Goal: Information Seeking & Learning: Understand process/instructions

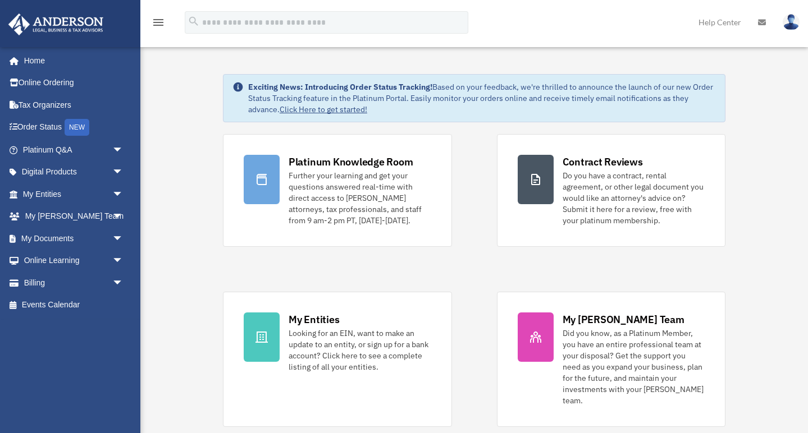
click at [159, 20] on icon "menu" at bounding box center [158, 22] width 13 height 13
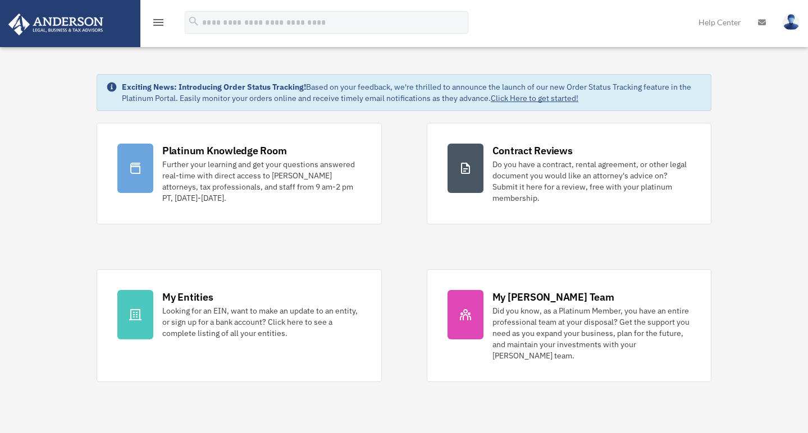
click at [159, 20] on icon "menu" at bounding box center [158, 22] width 13 height 13
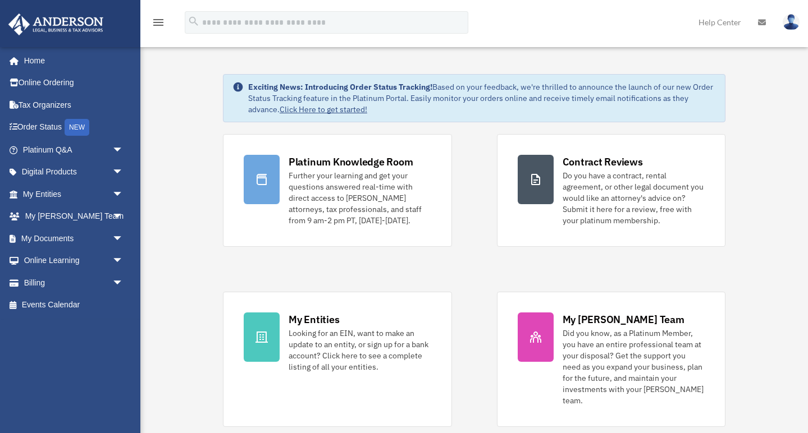
click at [761, 21] on icon at bounding box center [762, 23] width 8 height 8
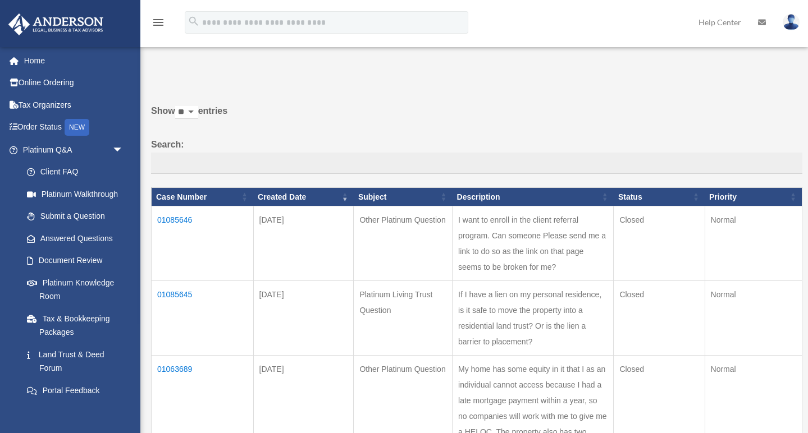
click at [791, 24] on img at bounding box center [790, 22] width 17 height 16
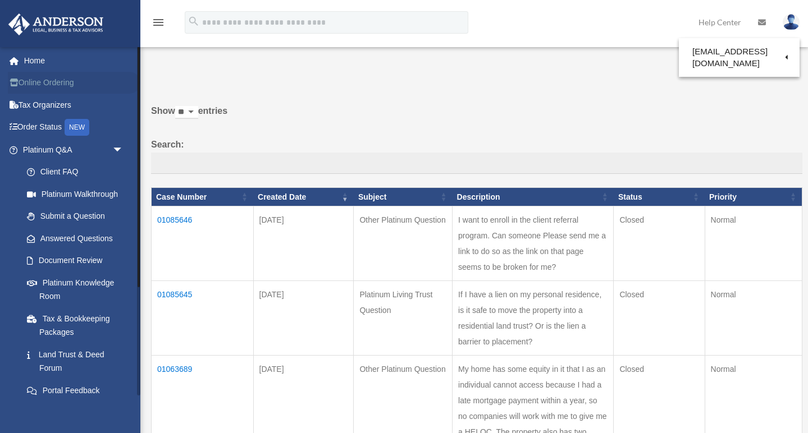
click at [63, 75] on link "Online Ordering" at bounding box center [74, 83] width 132 height 22
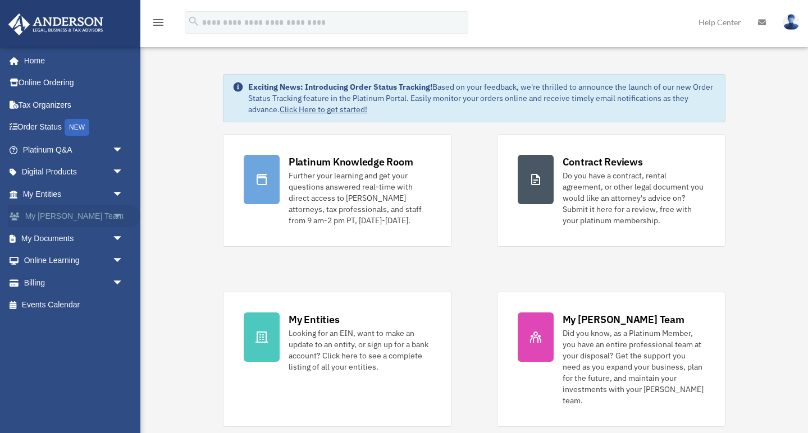
click at [44, 215] on link "My Anderson Team arrow_drop_down" at bounding box center [74, 216] width 132 height 22
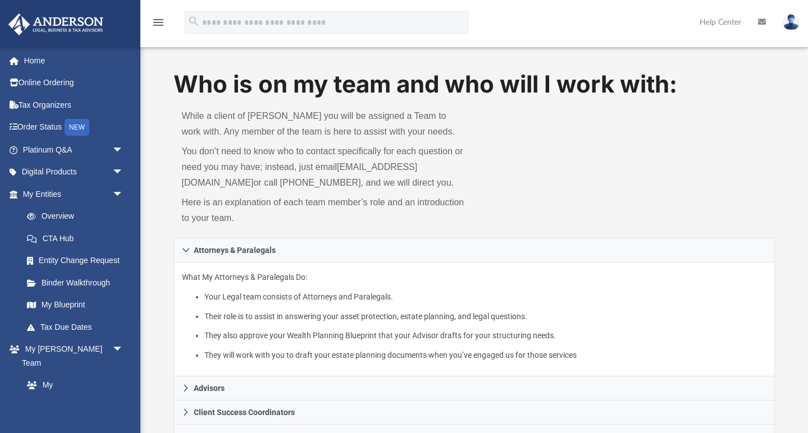
click at [792, 20] on img at bounding box center [790, 22] width 17 height 16
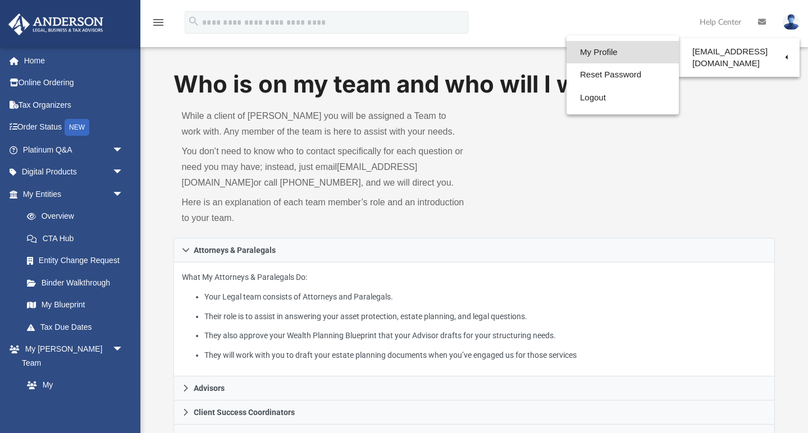
click at [607, 51] on link "My Profile" at bounding box center [622, 52] width 112 height 23
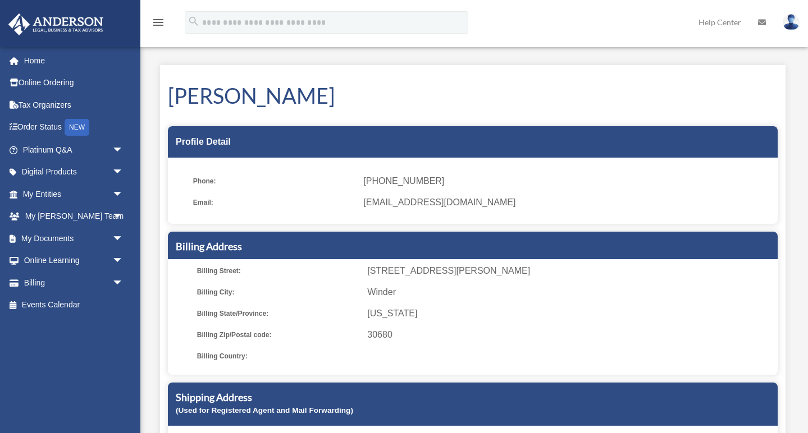
click at [723, 24] on link "Help Center" at bounding box center [719, 22] width 59 height 44
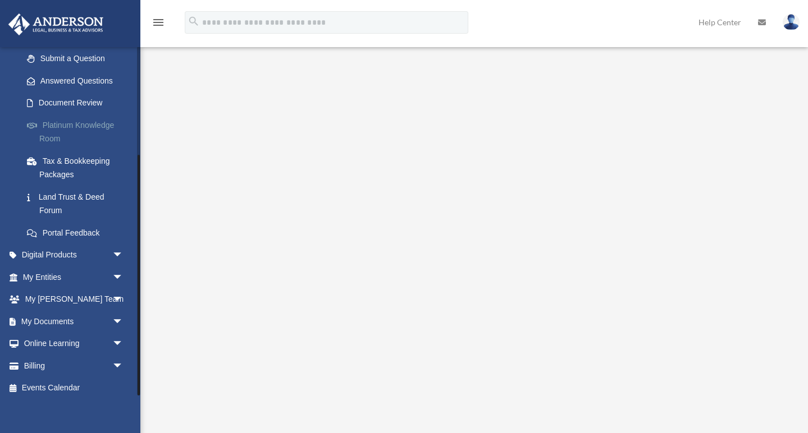
scroll to position [157, 0]
click at [112, 361] on span "arrow_drop_down" at bounding box center [123, 366] width 22 height 23
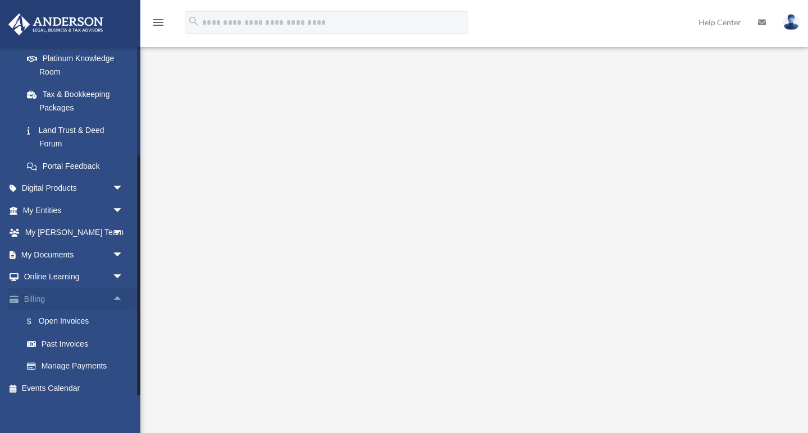
scroll to position [223, 0]
click at [118, 276] on span "arrow_drop_down" at bounding box center [123, 278] width 22 height 23
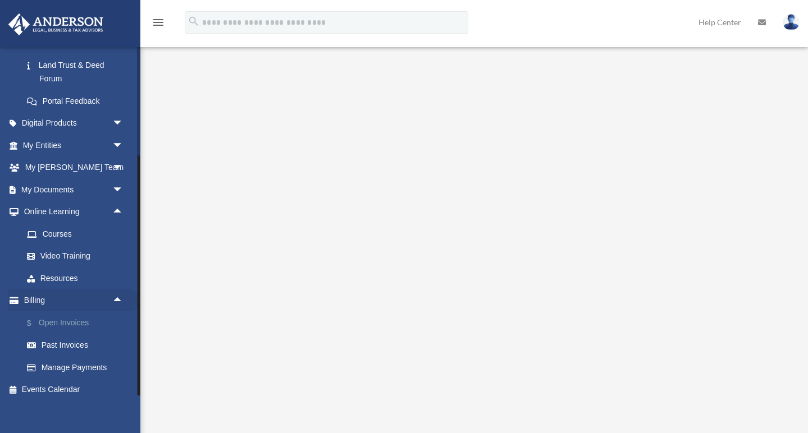
scroll to position [289, 0]
click at [61, 273] on link "Resources" at bounding box center [78, 279] width 125 height 22
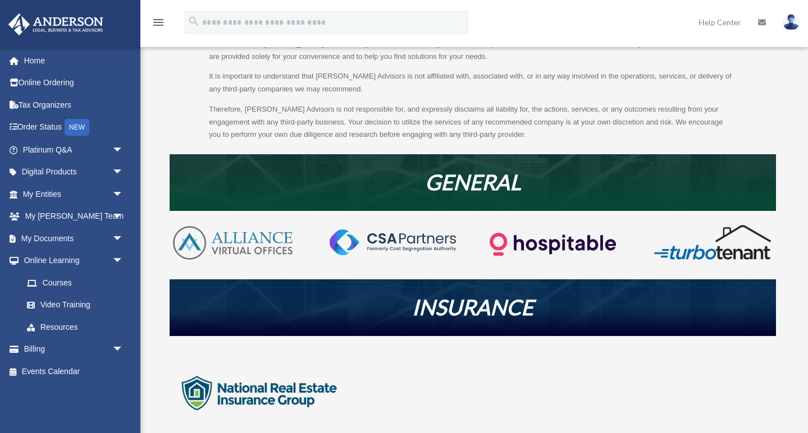
scroll to position [108, 0]
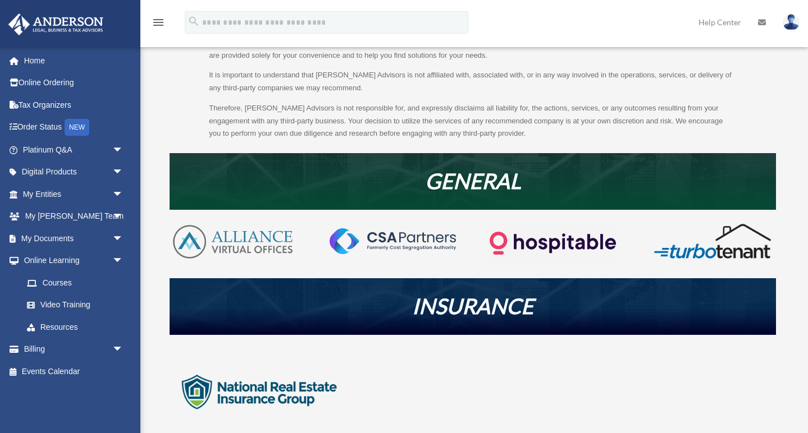
click at [246, 228] on img at bounding box center [233, 242] width 126 height 38
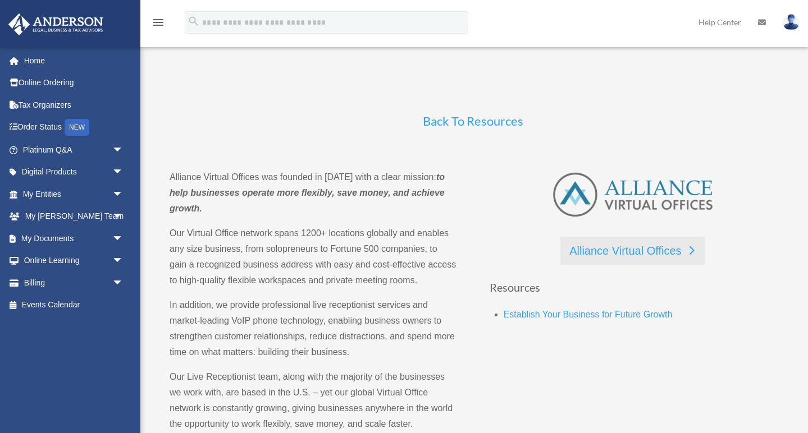
click at [613, 248] on link "Alliance Virtual Offices" at bounding box center [632, 251] width 144 height 28
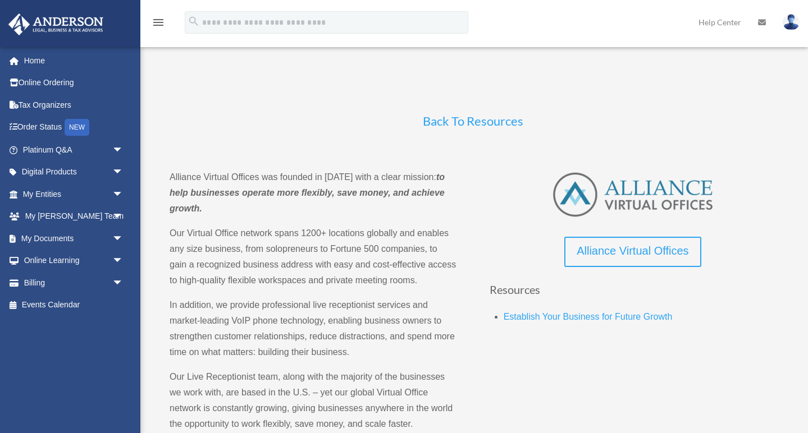
click at [455, 116] on link "Back To Resources" at bounding box center [473, 123] width 100 height 21
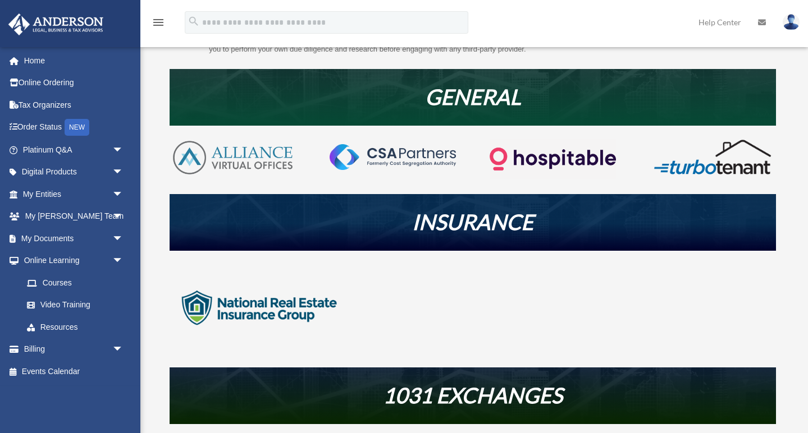
scroll to position [197, 0]
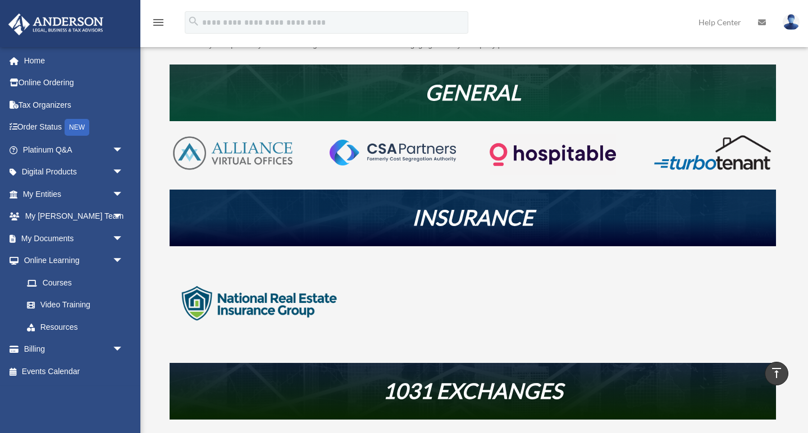
click at [402, 144] on img at bounding box center [392, 153] width 126 height 26
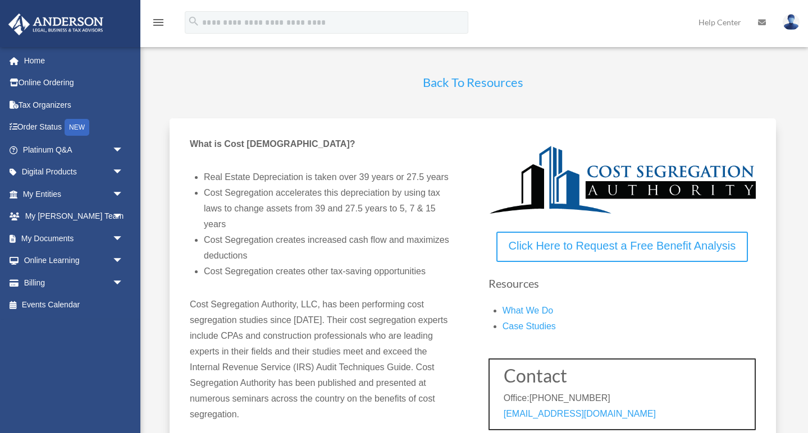
click at [471, 85] on link "Back To Resources" at bounding box center [473, 85] width 100 height 21
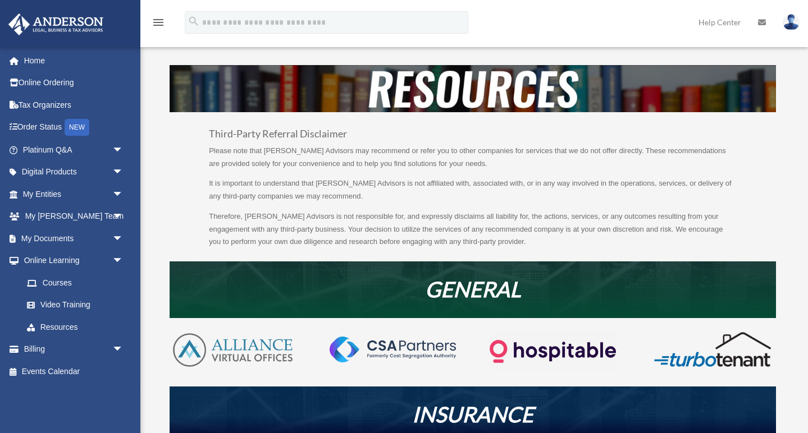
click at [537, 346] on img at bounding box center [552, 351] width 126 height 41
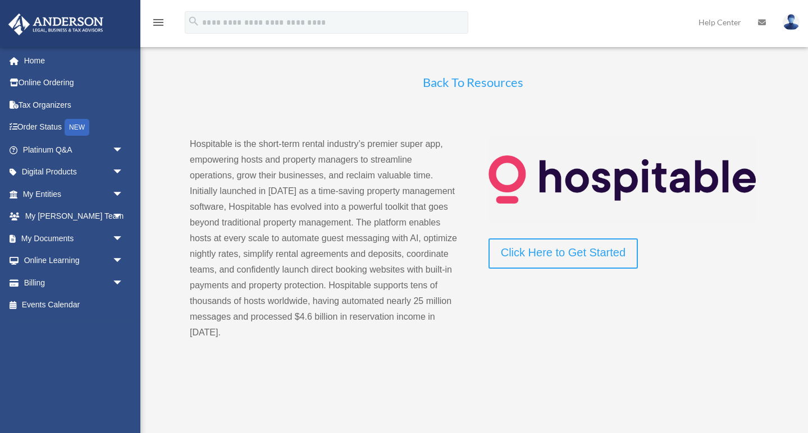
click at [475, 83] on link "Back To Resources" at bounding box center [473, 85] width 100 height 21
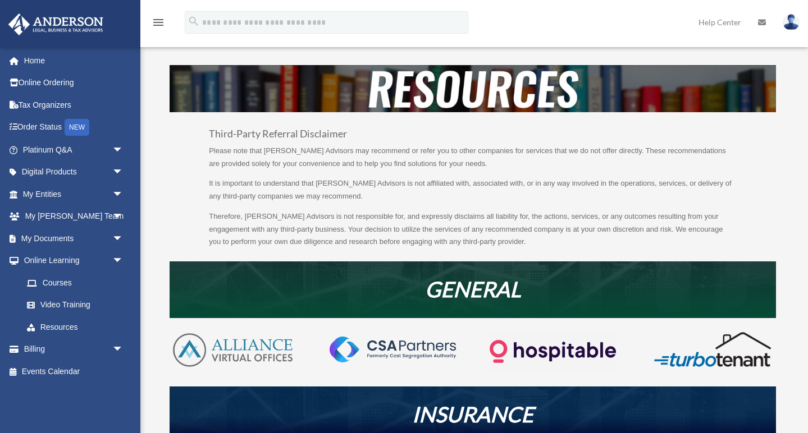
click at [698, 352] on img at bounding box center [712, 349] width 126 height 37
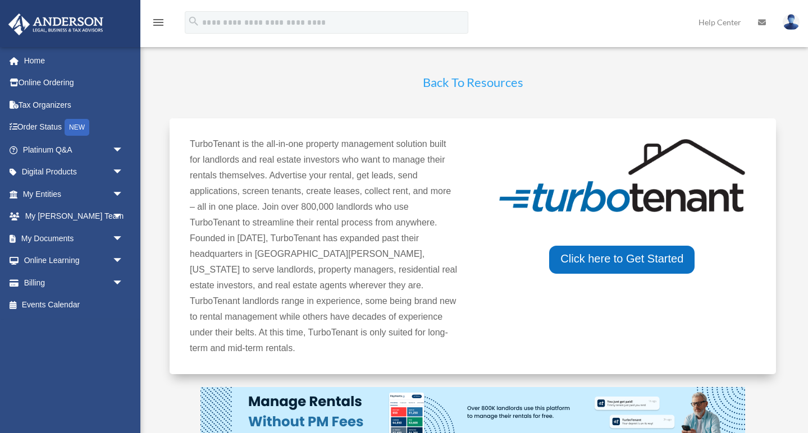
click at [493, 80] on link "Back To Resources" at bounding box center [473, 85] width 100 height 21
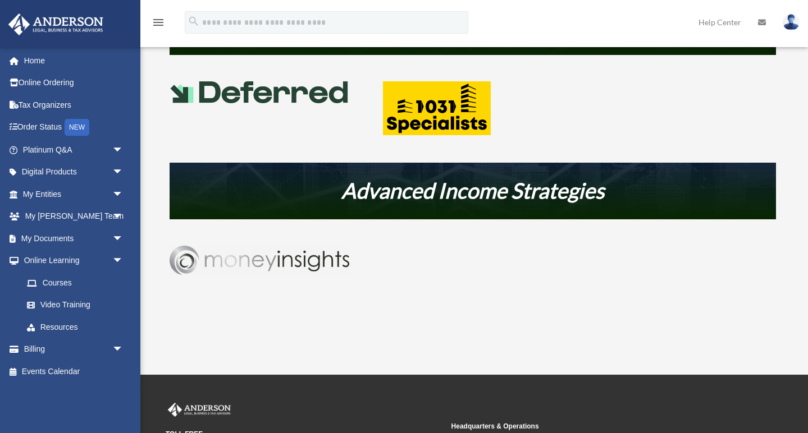
scroll to position [562, 0]
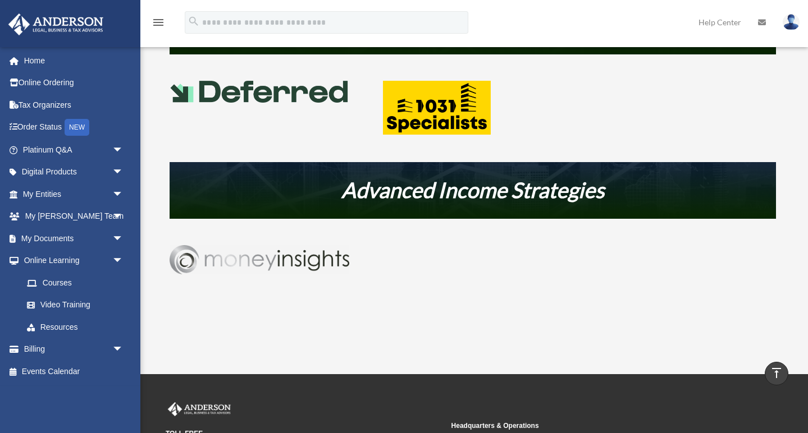
click at [309, 256] on img at bounding box center [260, 259] width 180 height 29
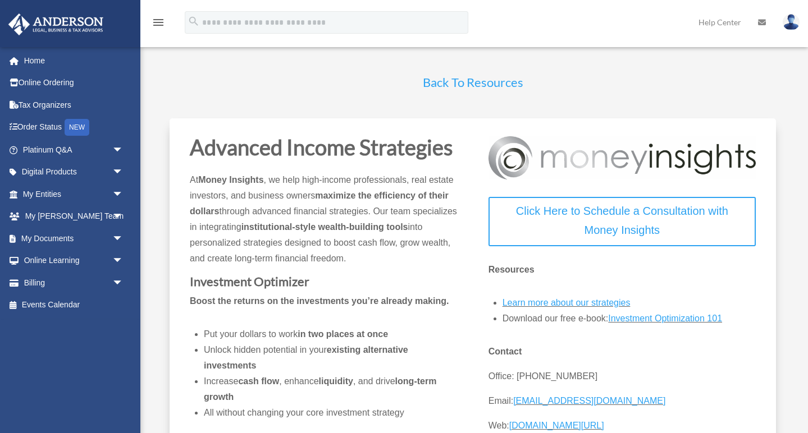
click at [455, 85] on link "Back To Resources" at bounding box center [473, 85] width 100 height 21
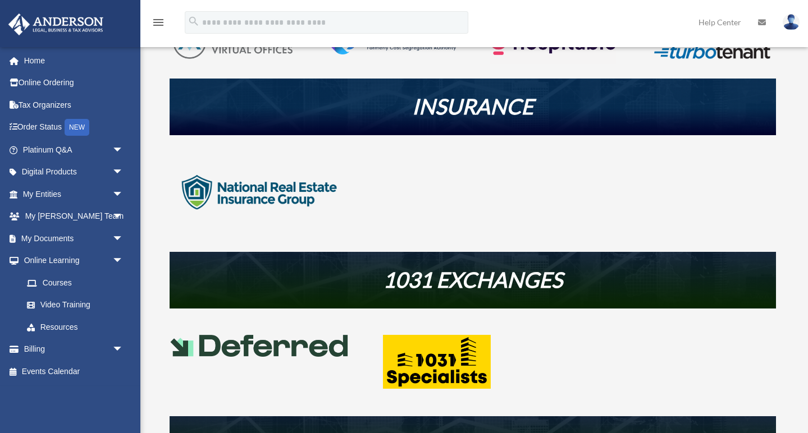
scroll to position [308, 0]
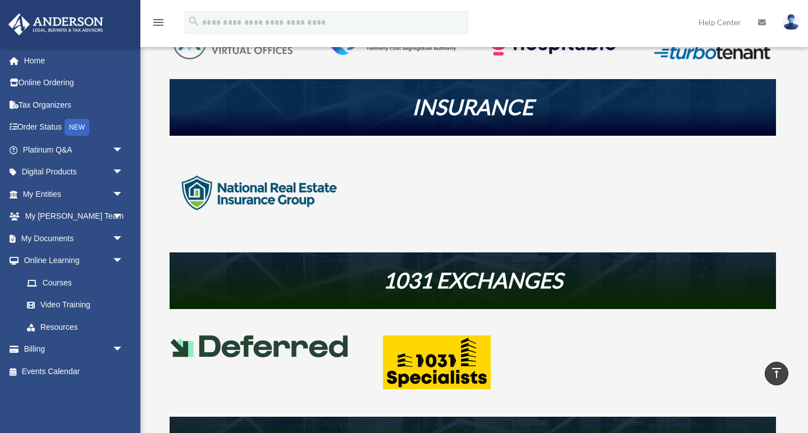
click at [254, 194] on img at bounding box center [260, 193] width 180 height 90
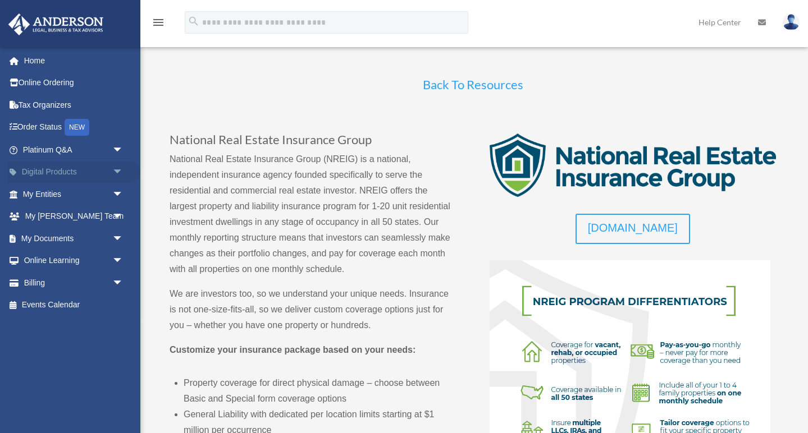
click at [67, 172] on link "Digital Products arrow_drop_down" at bounding box center [74, 172] width 132 height 22
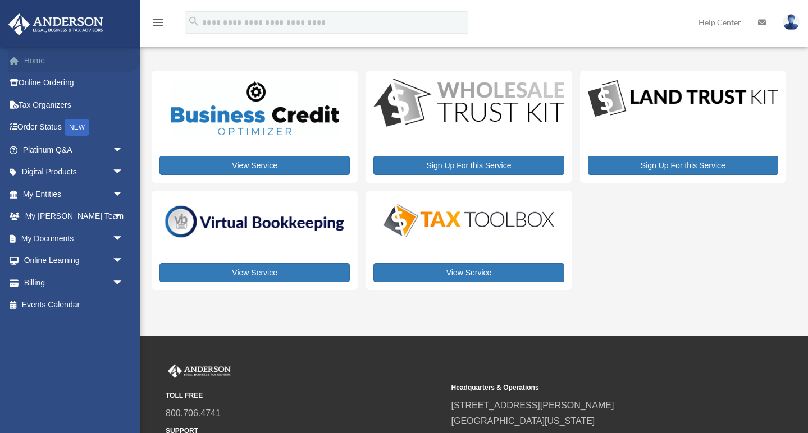
click at [42, 57] on link "Home" at bounding box center [74, 60] width 132 height 22
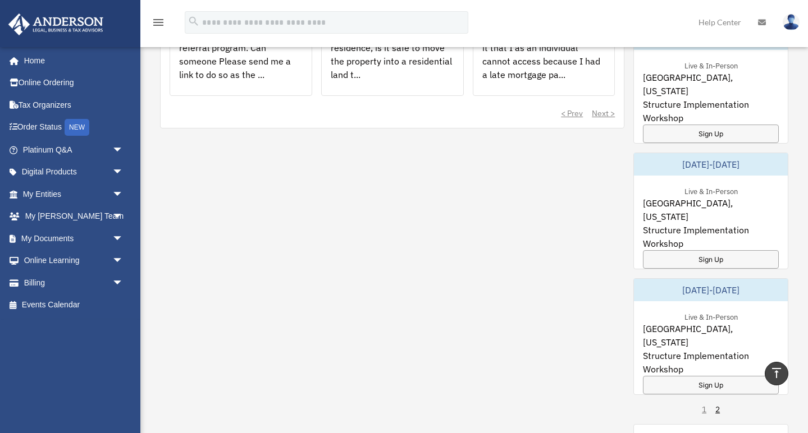
scroll to position [585, 0]
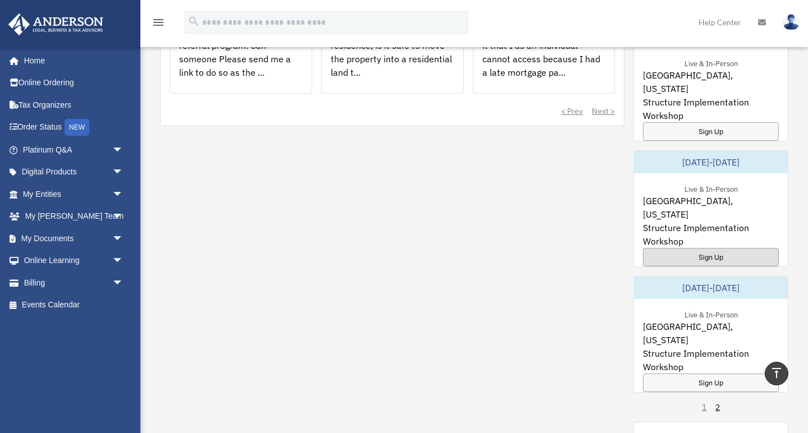
click at [714, 248] on div "Sign Up" at bounding box center [711, 257] width 136 height 19
click at [77, 172] on link "Digital Products arrow_drop_down" at bounding box center [74, 172] width 132 height 22
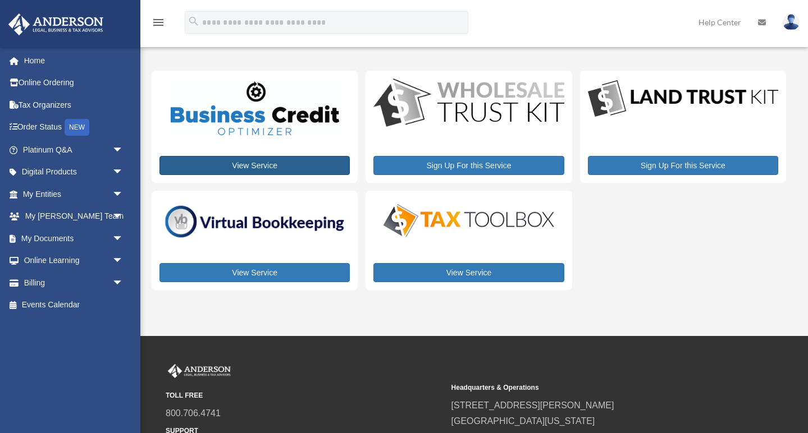
click at [261, 160] on link "View Service" at bounding box center [254, 165] width 190 height 19
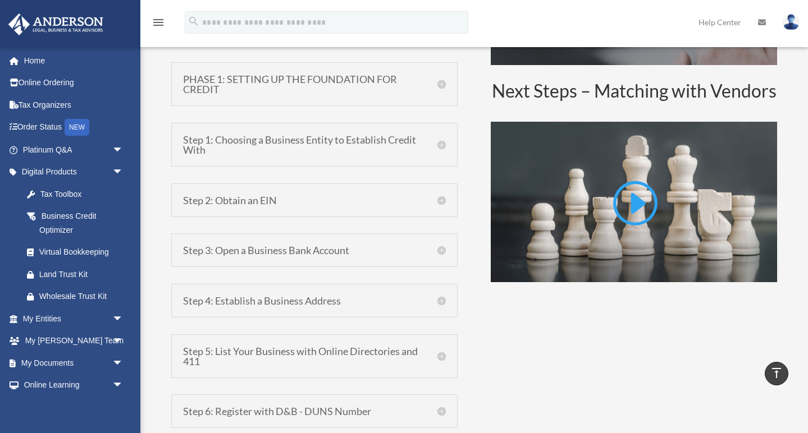
scroll to position [733, 0]
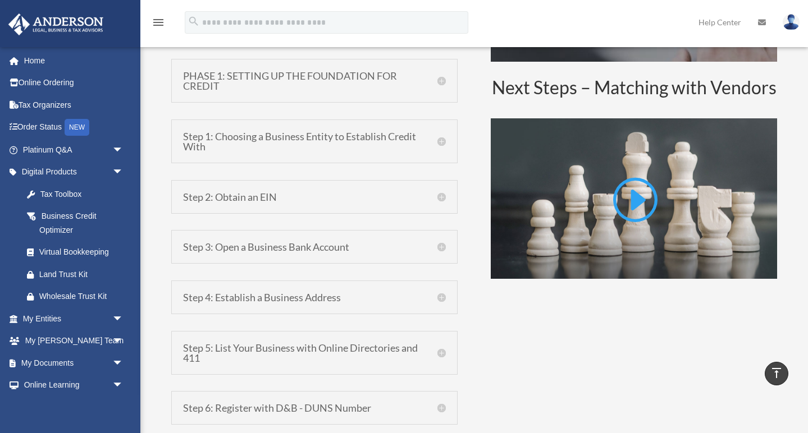
click at [247, 192] on h5 "Step 2: Obtain an EIN" at bounding box center [314, 197] width 263 height 10
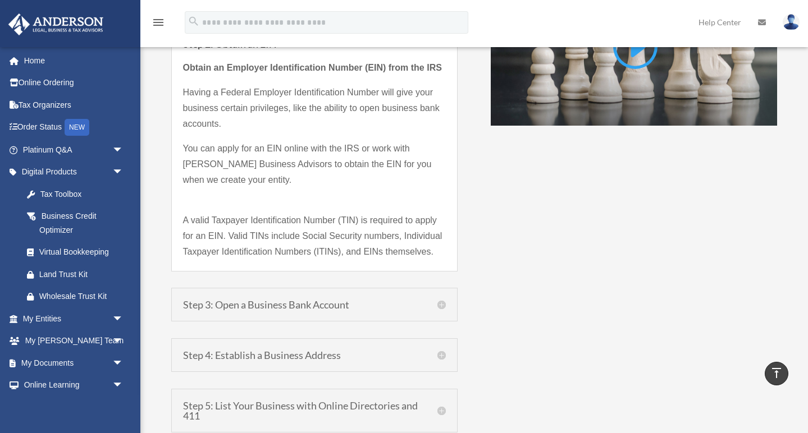
scroll to position [890, 0]
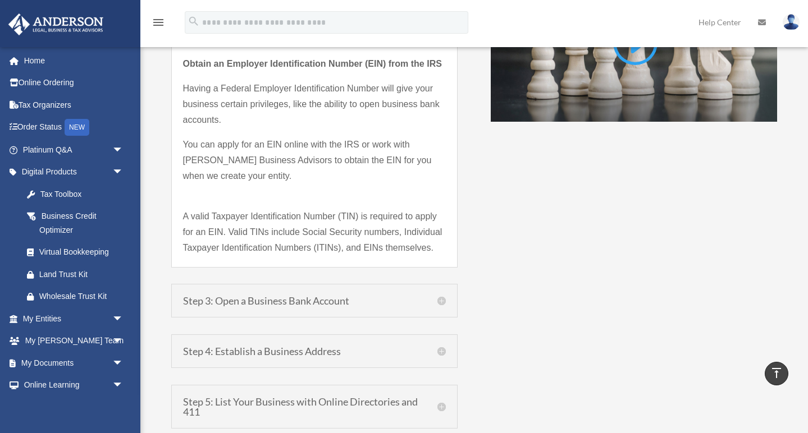
click at [257, 303] on h5 "Step 3: Open a Business Bank Account" at bounding box center [314, 301] width 263 height 10
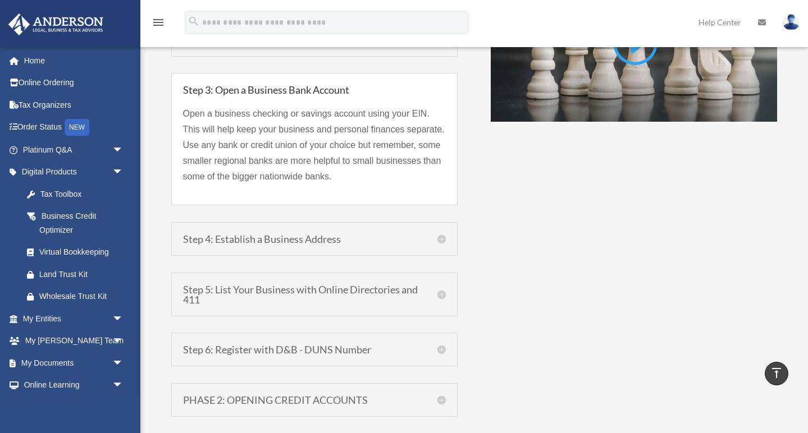
click at [264, 241] on h5 "Step 4: Establish a Business Address" at bounding box center [314, 239] width 263 height 10
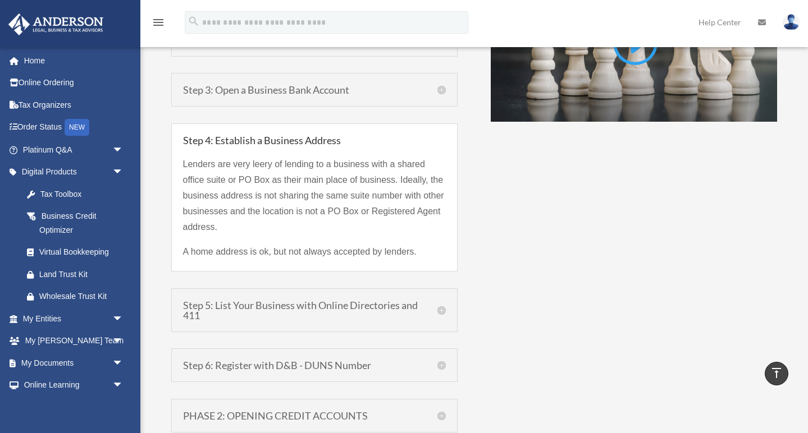
click at [265, 305] on h5 "Step 5: List Your Business with Online Directories and 411" at bounding box center [314, 310] width 263 height 20
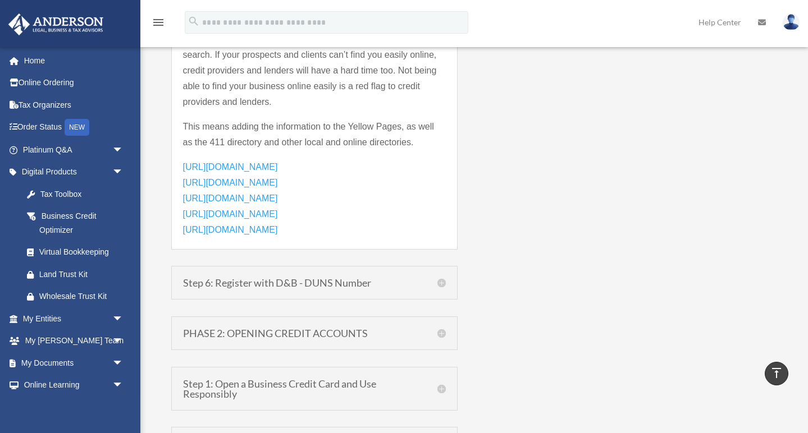
scroll to position [1167, 0]
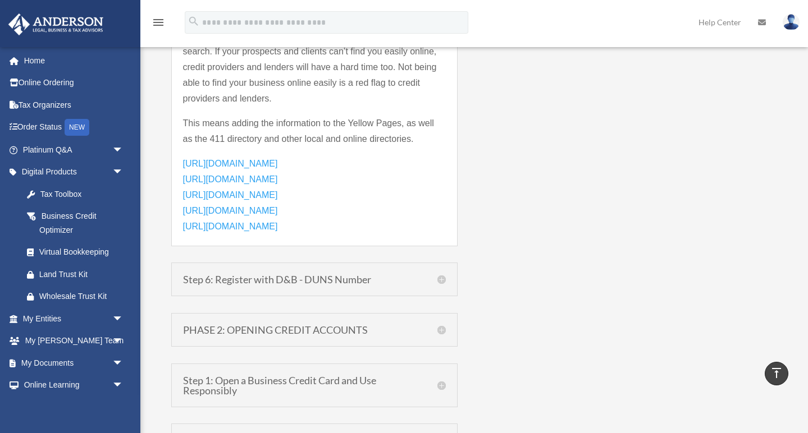
click at [314, 276] on h5 "Step 6: Register with D&B - DUNS Number" at bounding box center [314, 279] width 263 height 10
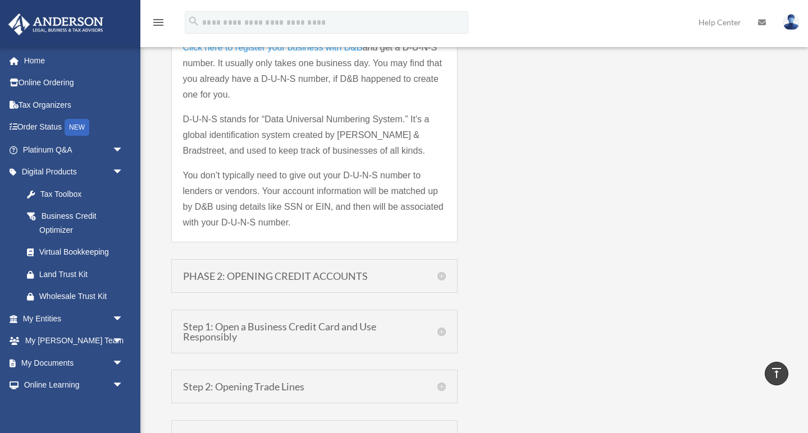
scroll to position [1199, 0]
click at [269, 270] on h5 "PHASE 2: OPENING CREDIT ACCOUNTS" at bounding box center [314, 275] width 263 height 10
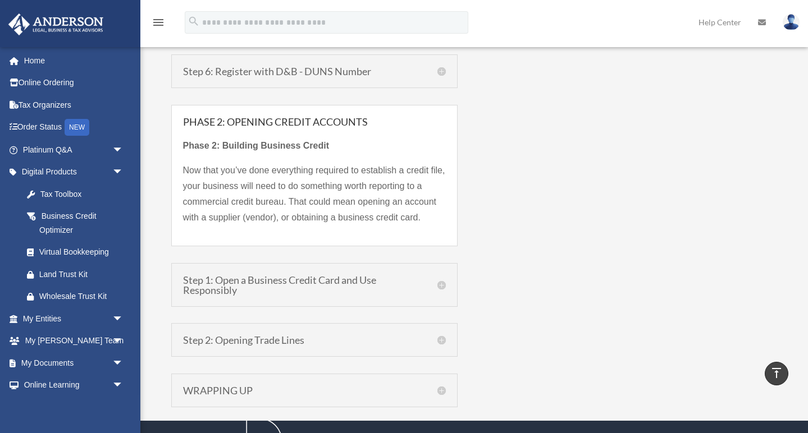
scroll to position [1070, 0]
click at [273, 288] on h5 "Step 1: Open a Business Credit Card and Use Responsibly" at bounding box center [314, 285] width 263 height 20
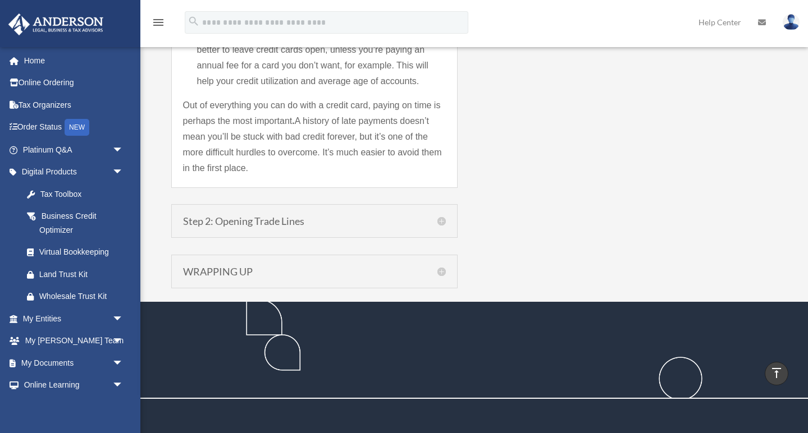
scroll to position [1859, 0]
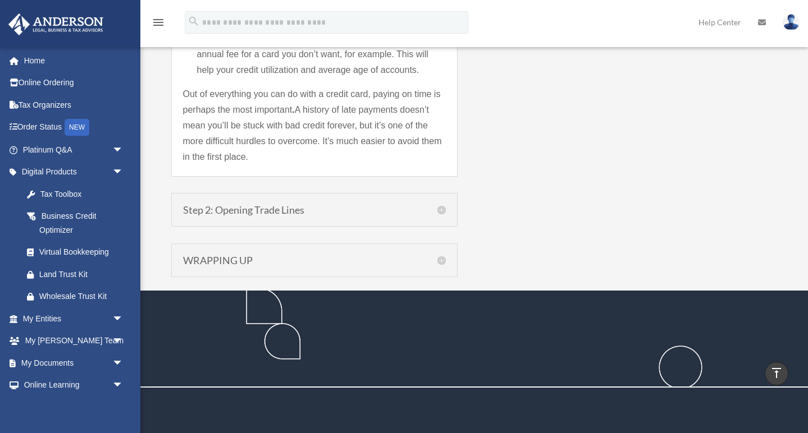
click at [283, 206] on h5 "Step 2: Opening Trade Lines" at bounding box center [314, 210] width 263 height 10
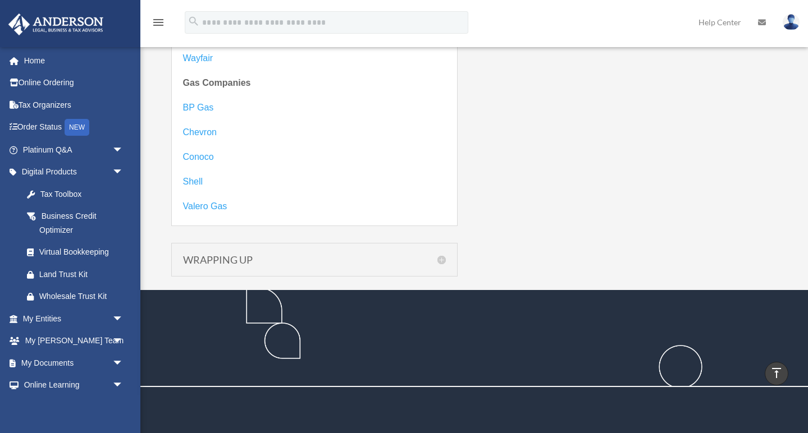
scroll to position [2405, 0]
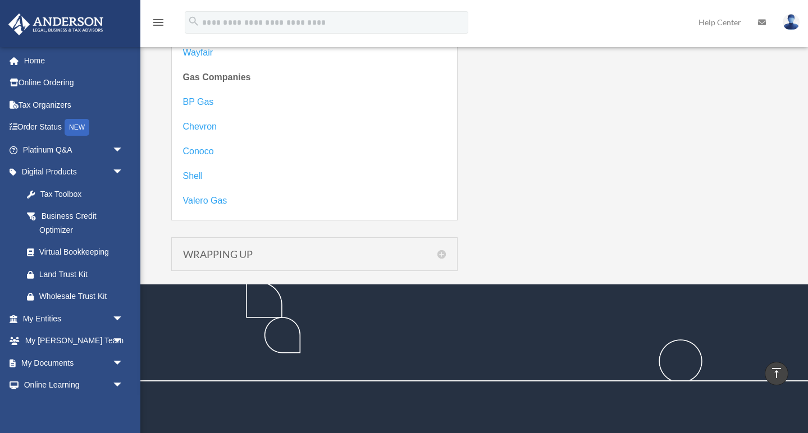
click at [305, 249] on h5 "WRAPPING UP" at bounding box center [314, 254] width 263 height 10
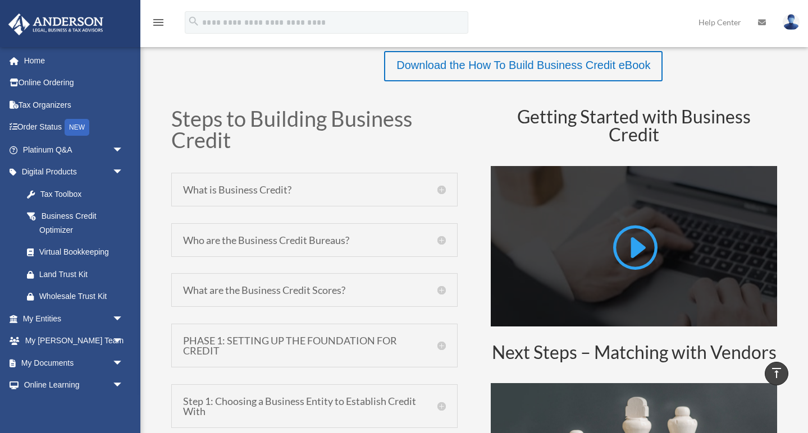
scroll to position [464, 0]
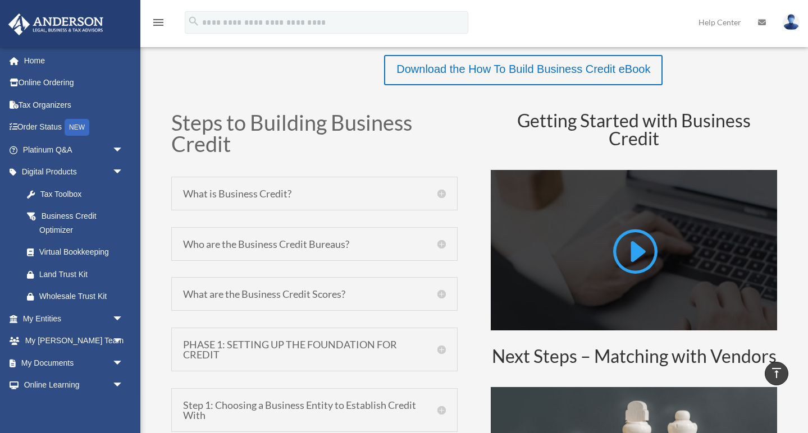
click at [629, 237] on link at bounding box center [633, 255] width 47 height 57
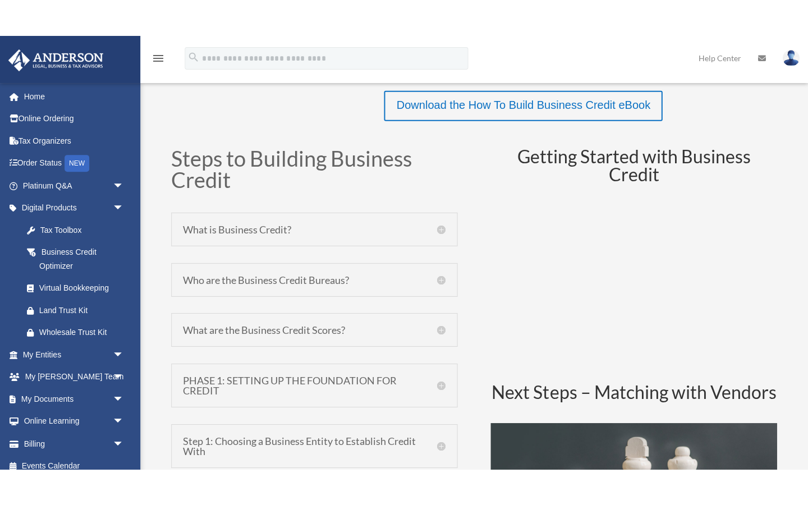
scroll to position [0, 0]
